Goal: Task Accomplishment & Management: Use online tool/utility

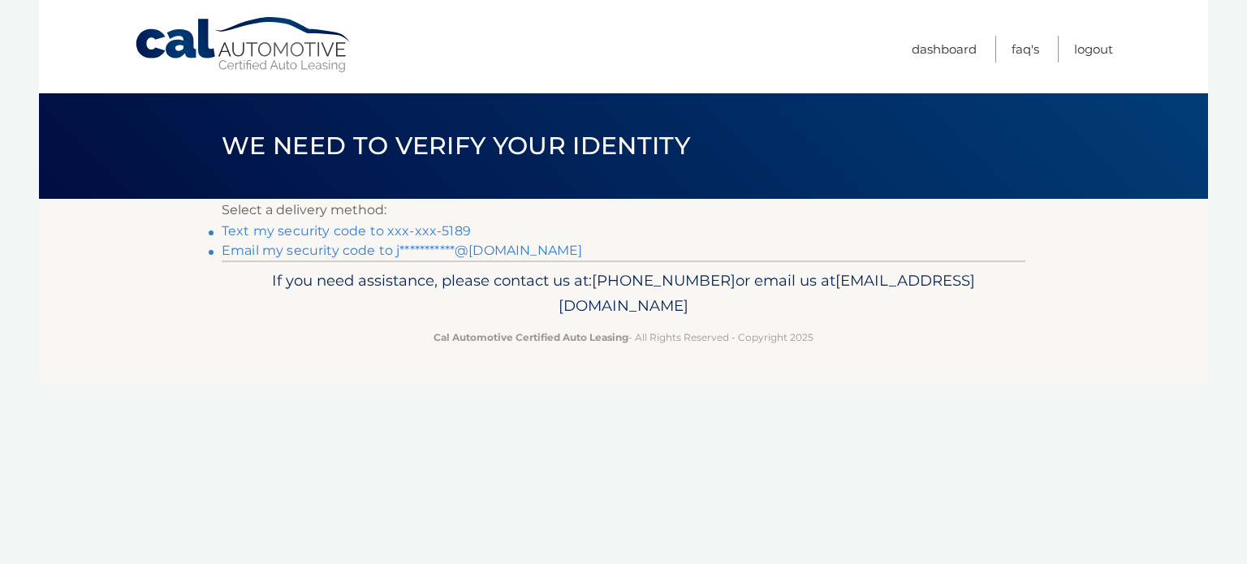
click at [338, 228] on link "Text my security code to xxx-xxx-5189" at bounding box center [346, 230] width 249 height 15
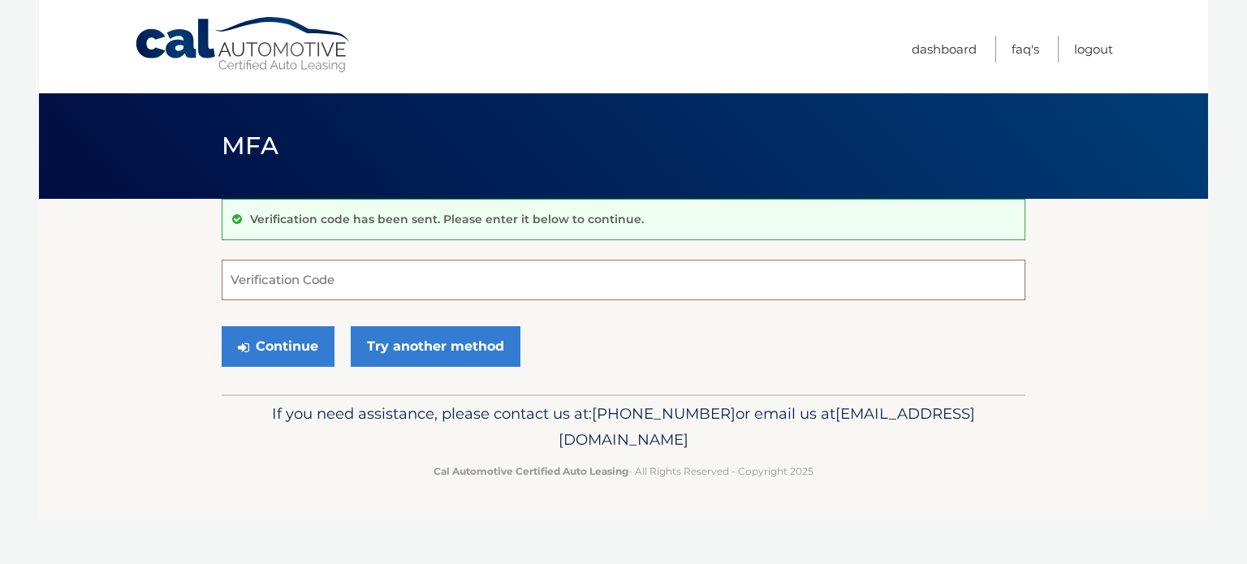
click at [393, 285] on input "Verification Code" at bounding box center [624, 280] width 804 height 41
type input "25517"
click at [253, 343] on button "Continue" at bounding box center [278, 346] width 113 height 41
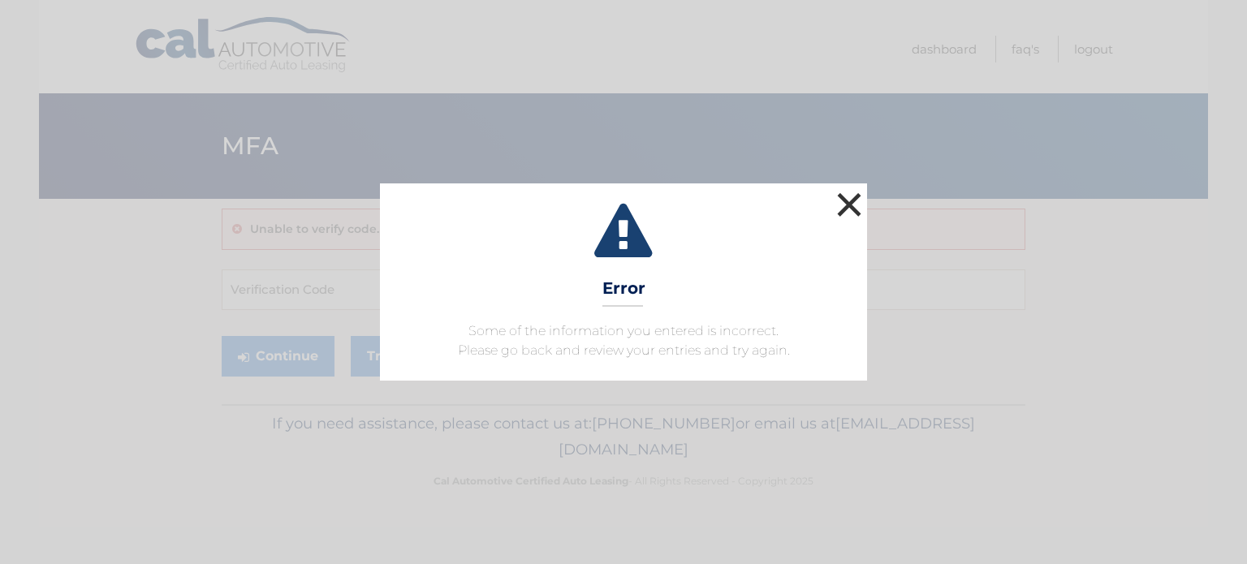
click at [849, 202] on button "×" at bounding box center [849, 204] width 32 height 32
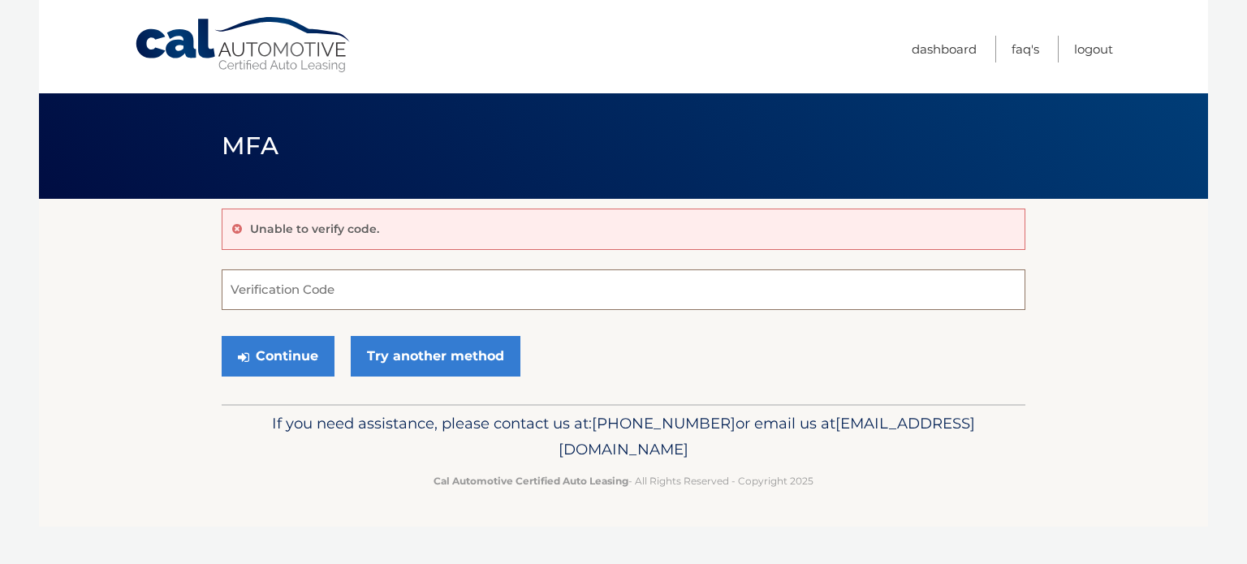
click at [283, 276] on input "Verification Code" at bounding box center [624, 290] width 804 height 41
click at [278, 296] on input "Verification Code" at bounding box center [624, 290] width 804 height 41
type input "255127"
click at [222, 336] on button "Continue" at bounding box center [278, 356] width 113 height 41
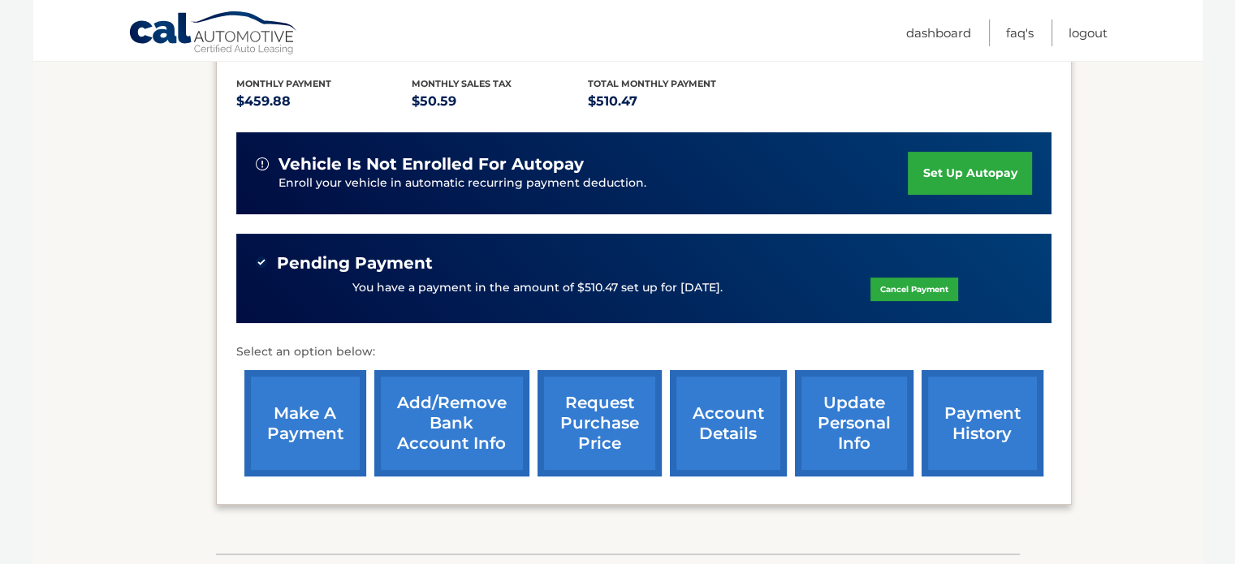
scroll to position [448, 0]
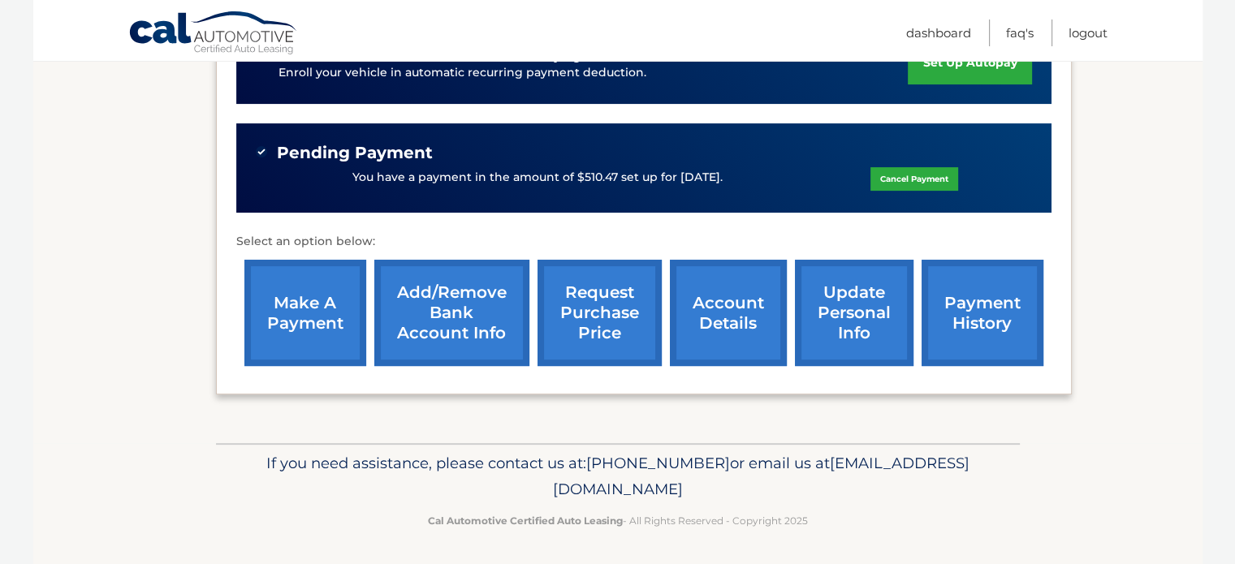
click at [325, 314] on link "make a payment" at bounding box center [305, 313] width 122 height 106
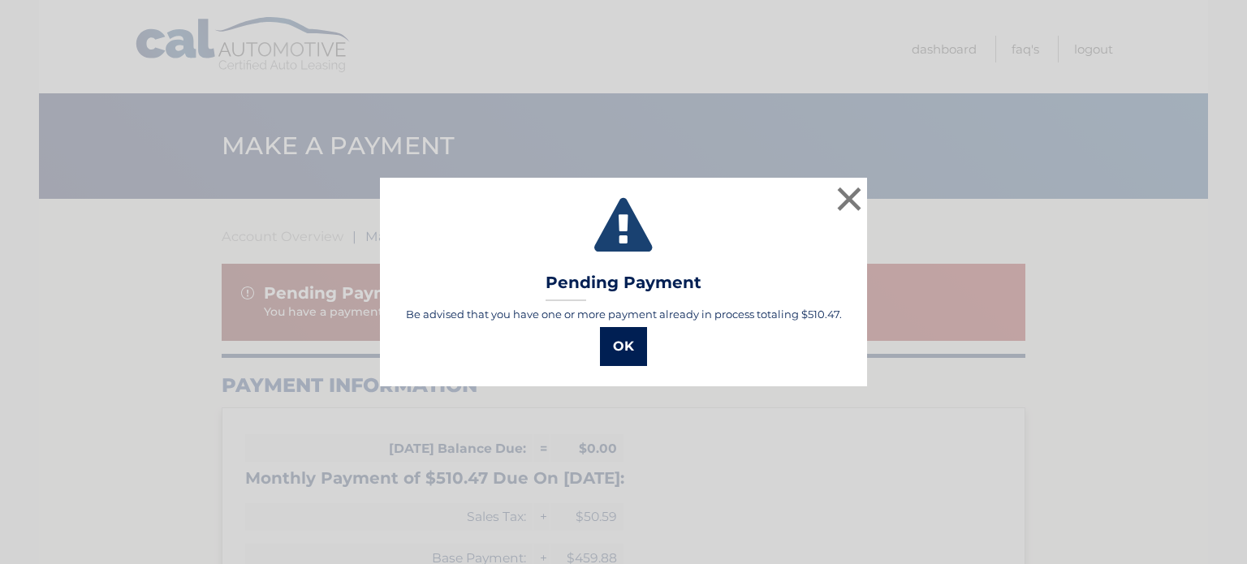
click at [633, 349] on button "OK" at bounding box center [623, 346] width 47 height 39
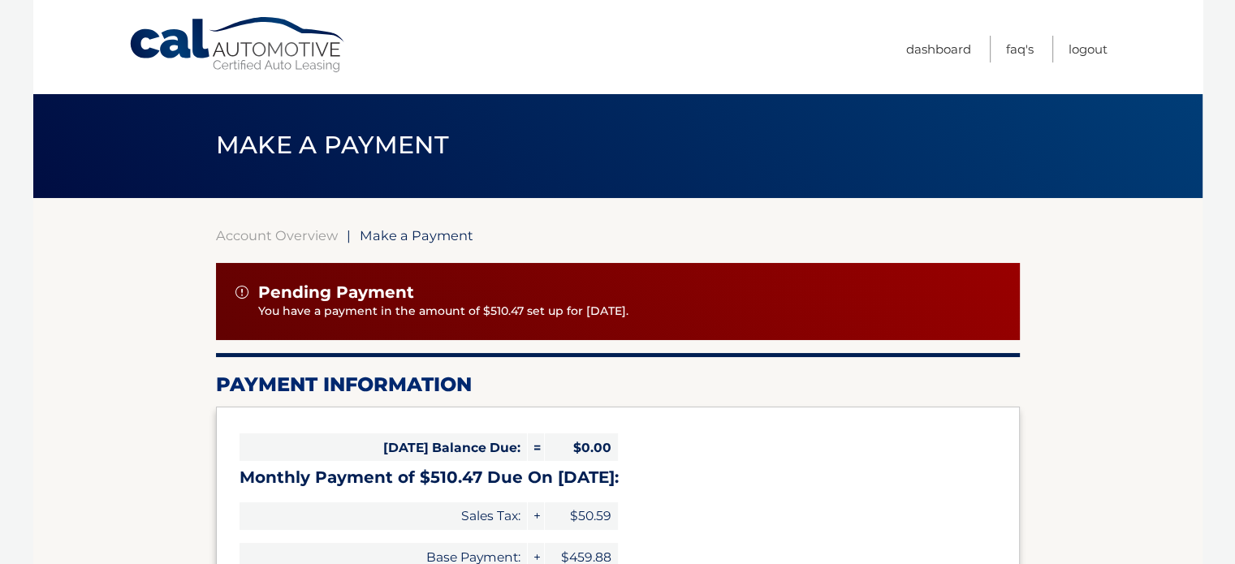
scroll to position [81, 0]
